Goal: Navigation & Orientation: Find specific page/section

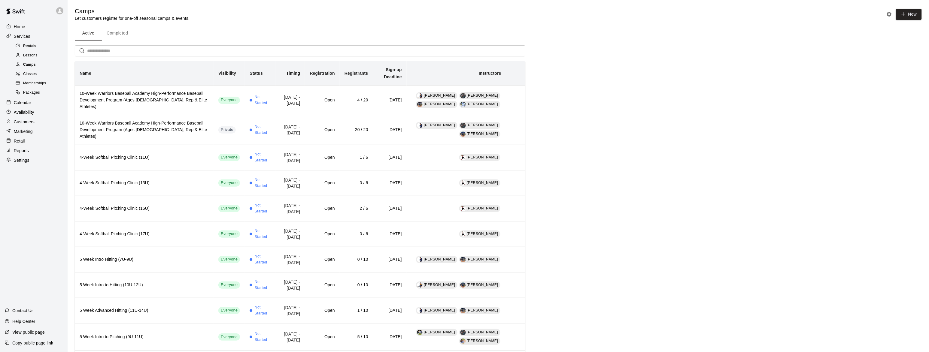
click at [27, 62] on div "Camps" at bounding box center [39, 65] width 51 height 8
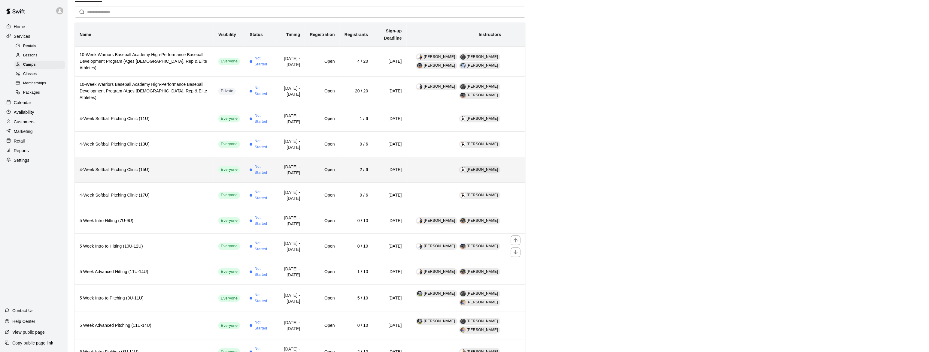
scroll to position [110, 0]
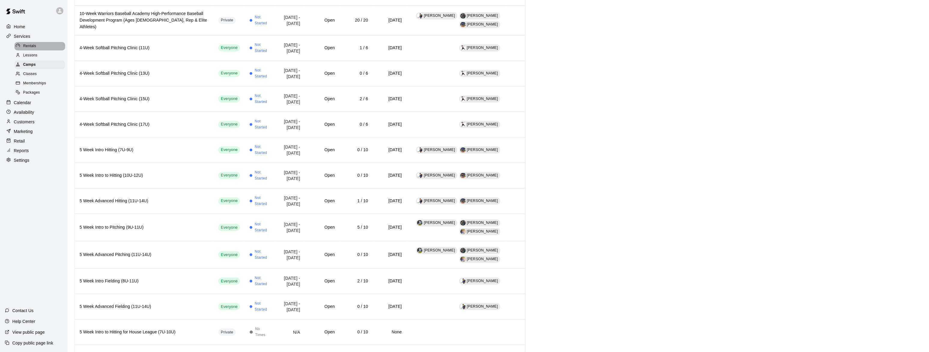
click at [21, 46] on div at bounding box center [20, 46] width 8 height 6
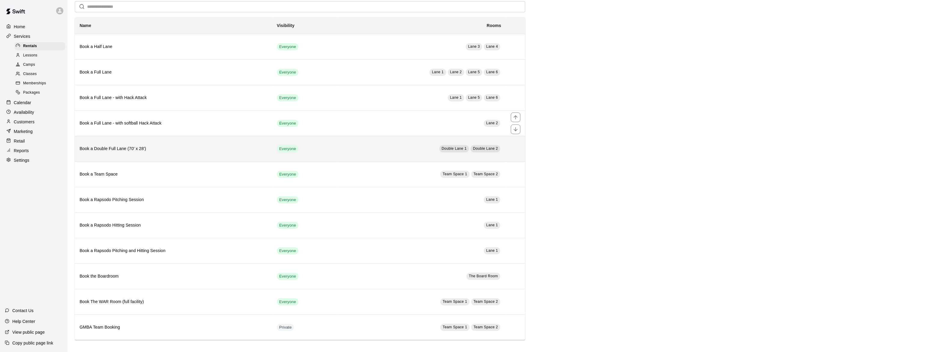
scroll to position [29, 0]
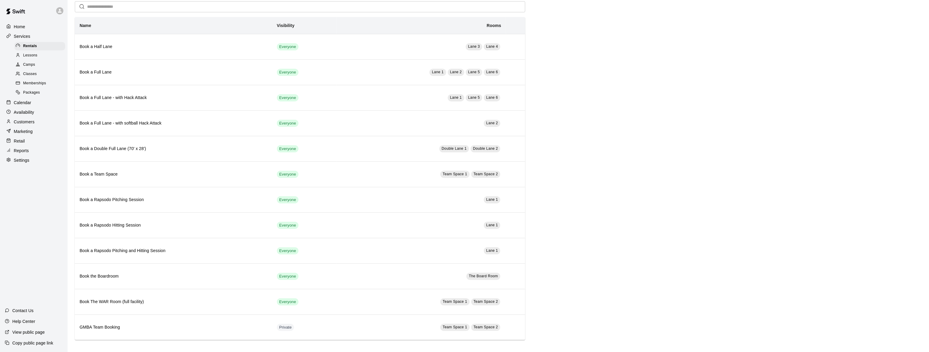
click at [17, 122] on p "Customers" at bounding box center [24, 122] width 21 height 6
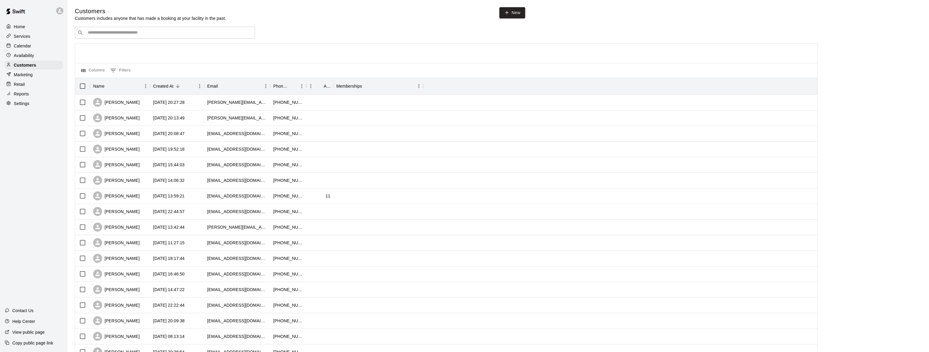
click at [18, 24] on p "Home" at bounding box center [19, 27] width 11 height 6
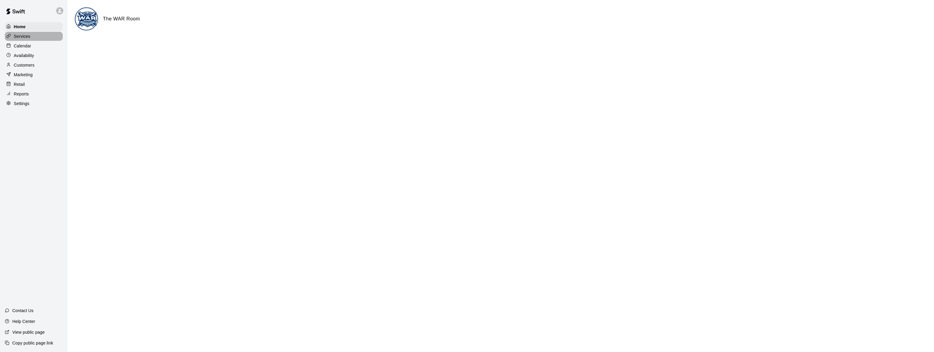
click at [29, 35] on p "Services" at bounding box center [22, 36] width 17 height 6
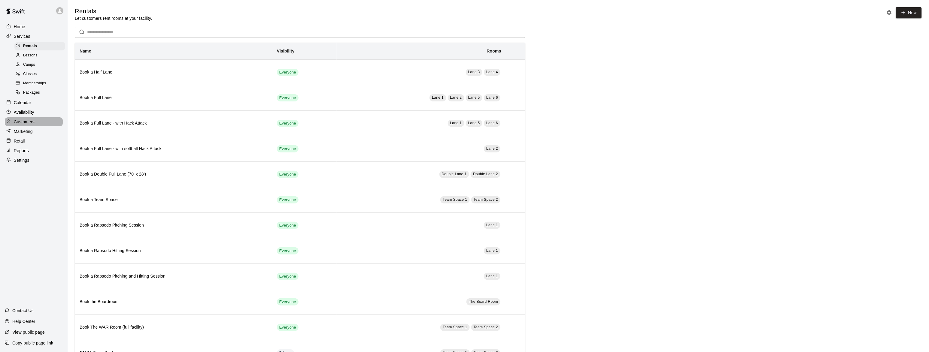
click at [29, 124] on p "Customers" at bounding box center [24, 122] width 21 height 6
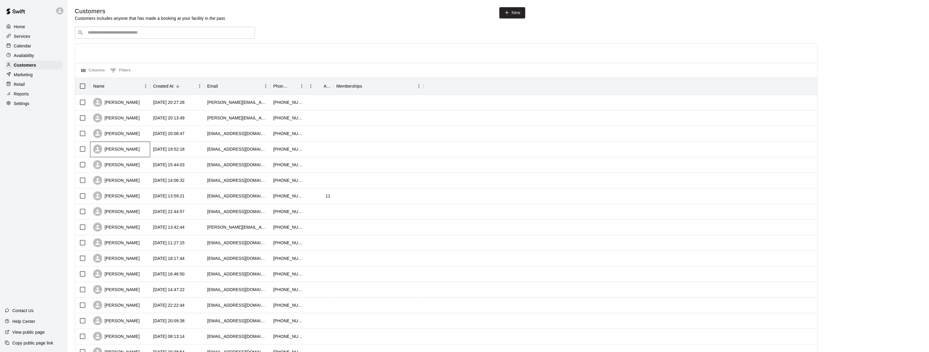
click at [117, 154] on div "Derrick Block" at bounding box center [116, 149] width 47 height 9
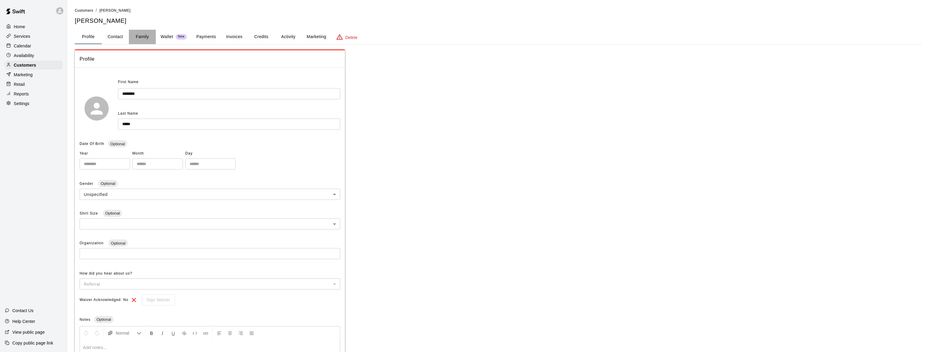
click at [142, 36] on button "Family" at bounding box center [142, 37] width 27 height 14
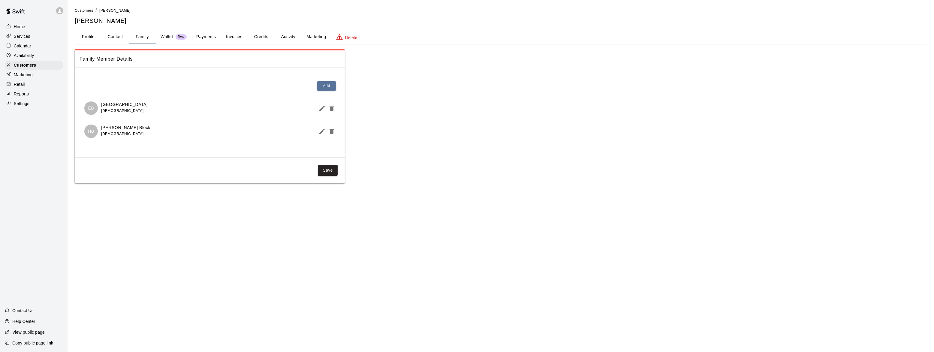
click at [17, 26] on p "Home" at bounding box center [19, 27] width 11 height 6
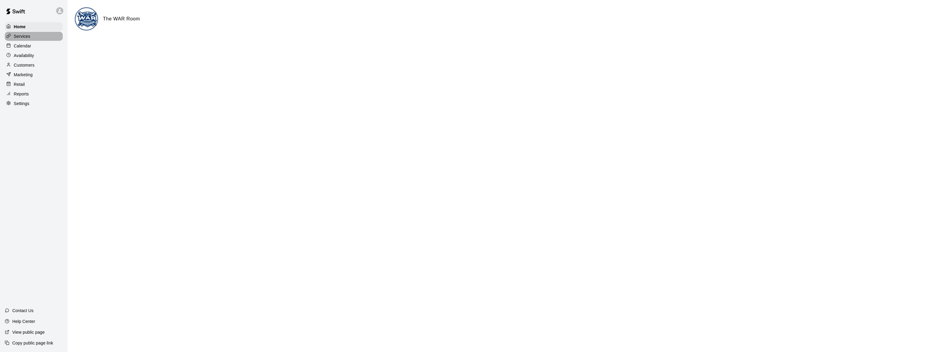
click at [31, 37] on div "Services" at bounding box center [34, 36] width 58 height 9
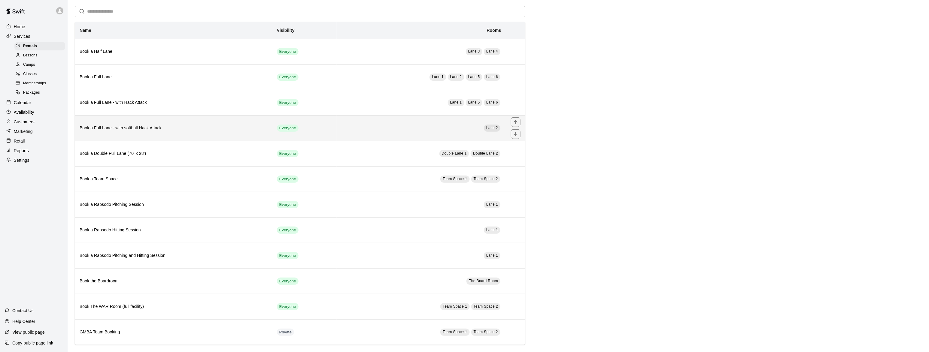
scroll to position [29, 0]
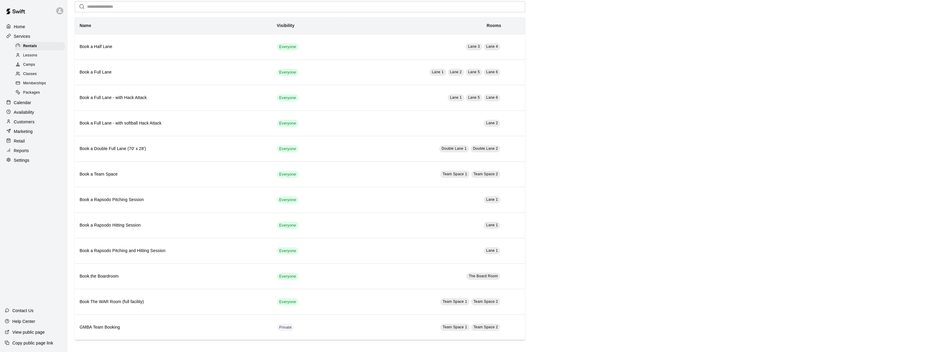
click at [25, 104] on p "Calendar" at bounding box center [22, 103] width 17 height 6
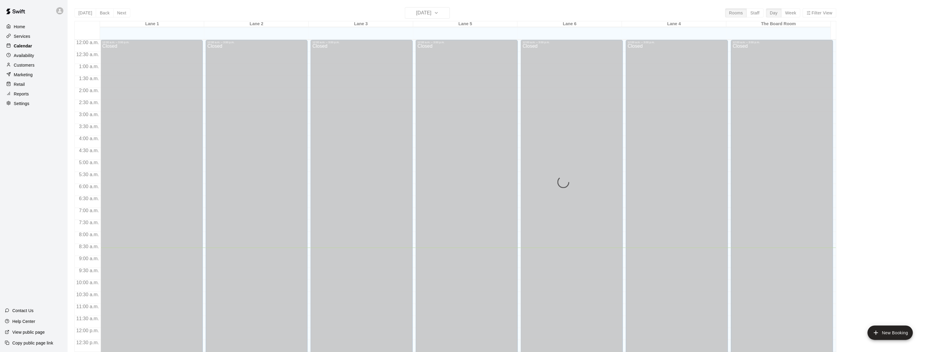
scroll to position [208, 0]
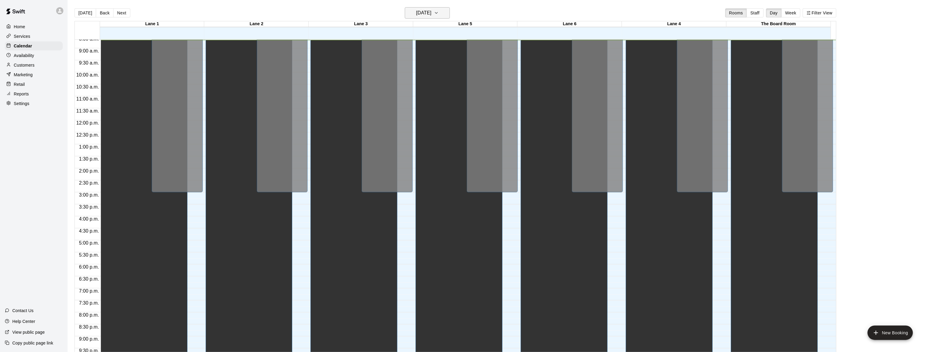
click at [439, 13] on icon "button" at bounding box center [436, 12] width 5 height 7
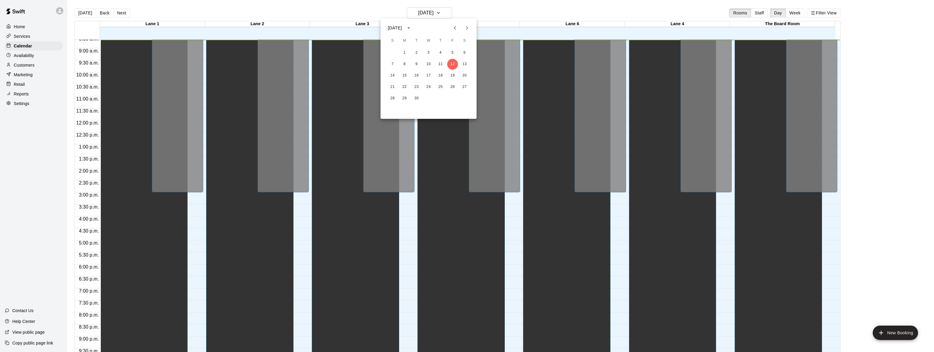
click at [466, 30] on icon "Next month" at bounding box center [467, 27] width 7 height 7
click at [464, 54] on button "3" at bounding box center [464, 52] width 11 height 11
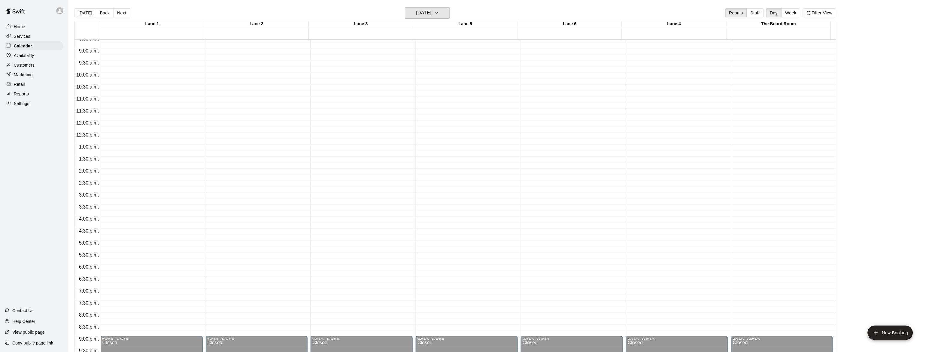
scroll to position [171, 0]
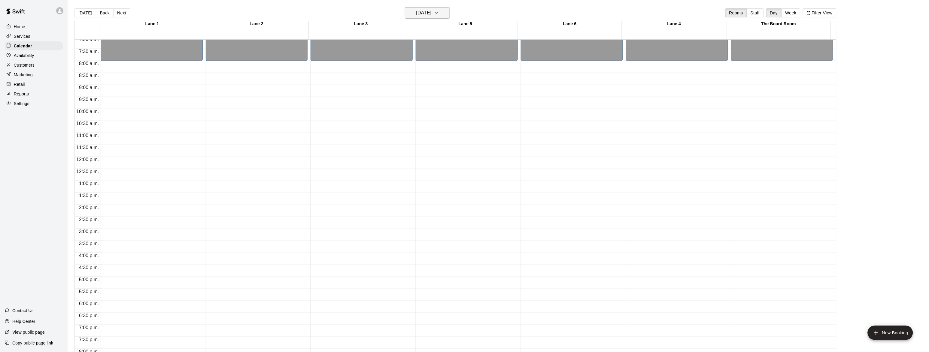
click at [439, 14] on icon "button" at bounding box center [436, 12] width 5 height 7
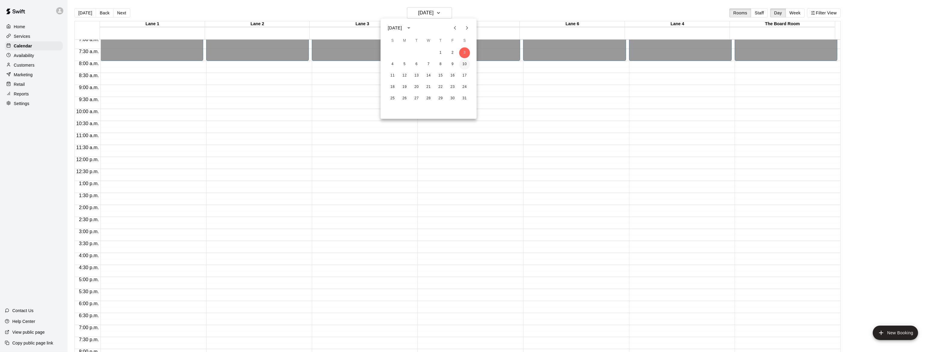
click at [467, 66] on button "10" at bounding box center [464, 64] width 11 height 11
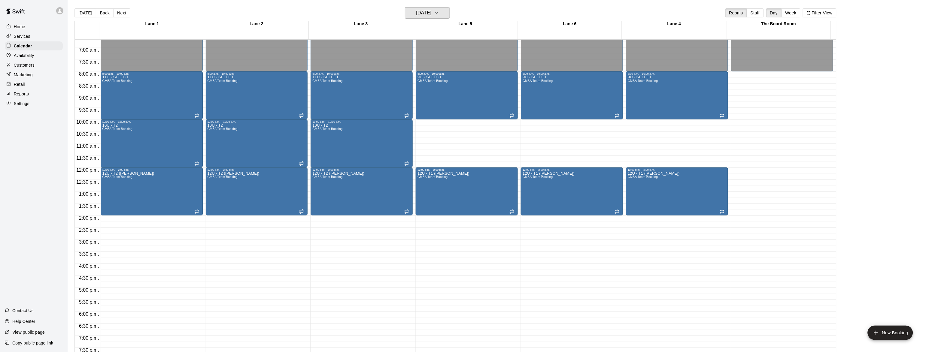
scroll to position [148, 0]
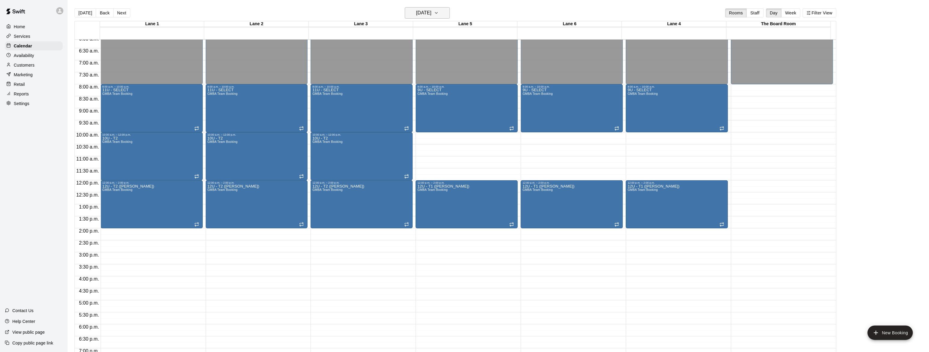
click at [431, 14] on h6 "Saturday Jan 10" at bounding box center [423, 13] width 15 height 8
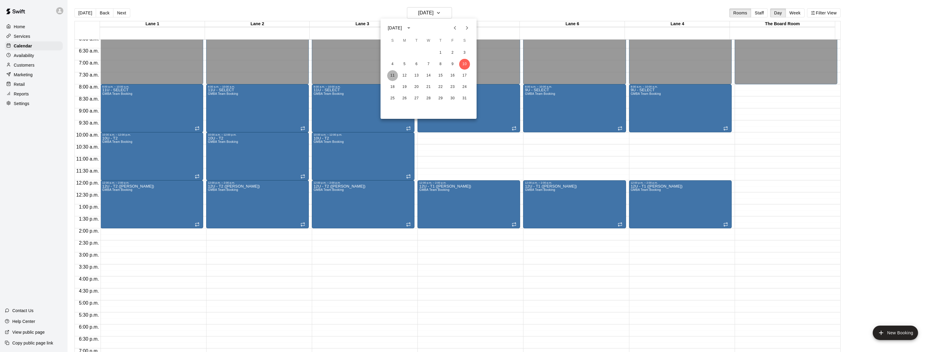
click at [393, 73] on button "11" at bounding box center [392, 75] width 11 height 11
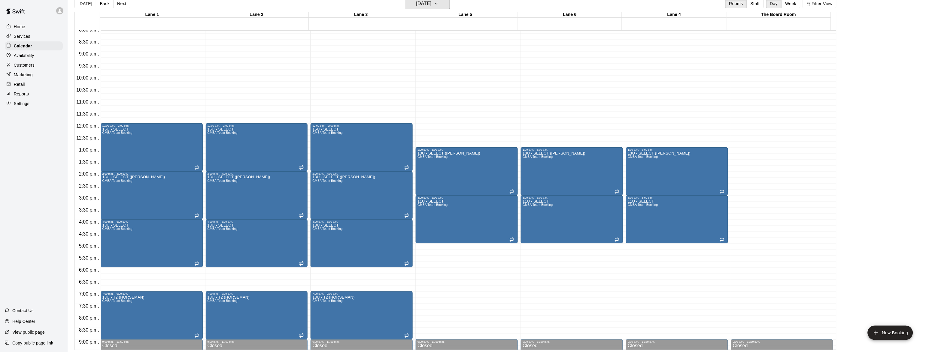
scroll to position [184, 0]
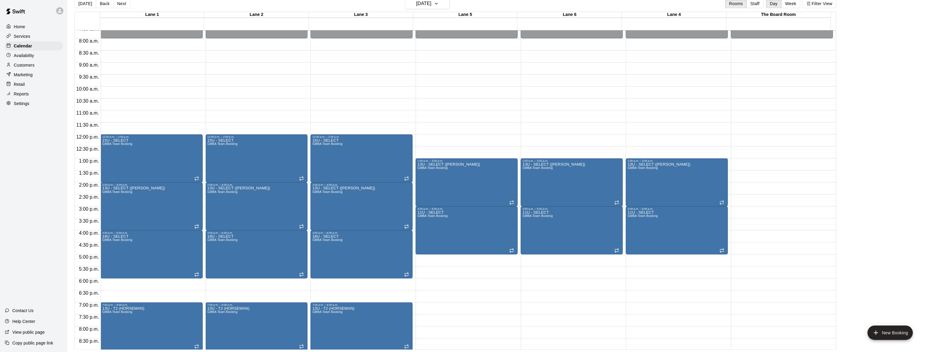
click at [21, 104] on p "Settings" at bounding box center [22, 104] width 16 height 6
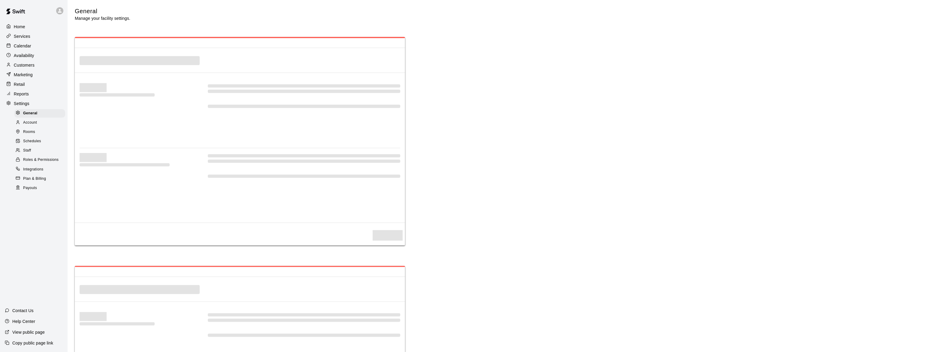
click at [21, 78] on p "Marketing" at bounding box center [23, 75] width 19 height 6
select select "**"
